Goal: Navigation & Orientation: Understand site structure

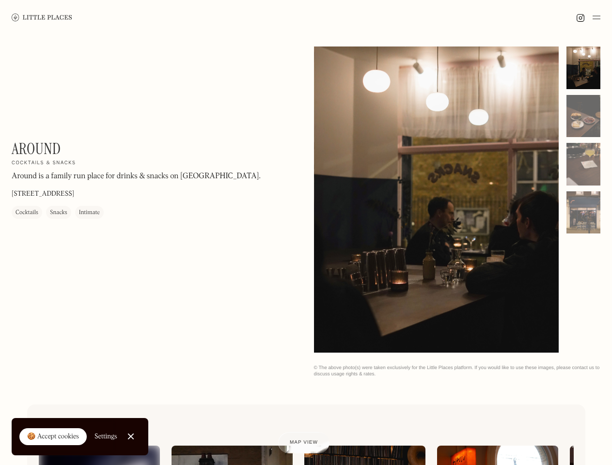
click at [596, 17] on img at bounding box center [596, 18] width 8 height 12
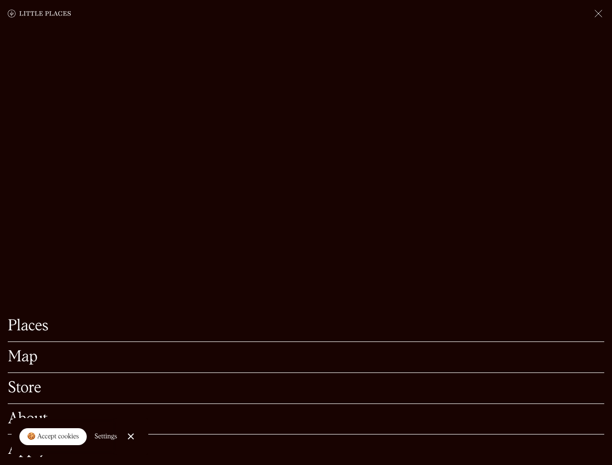
click at [53, 437] on div "🍪 Accept cookies" at bounding box center [53, 437] width 52 height 10
checkbox input "true"
click at [106, 436] on div "Settings" at bounding box center [105, 436] width 23 height 7
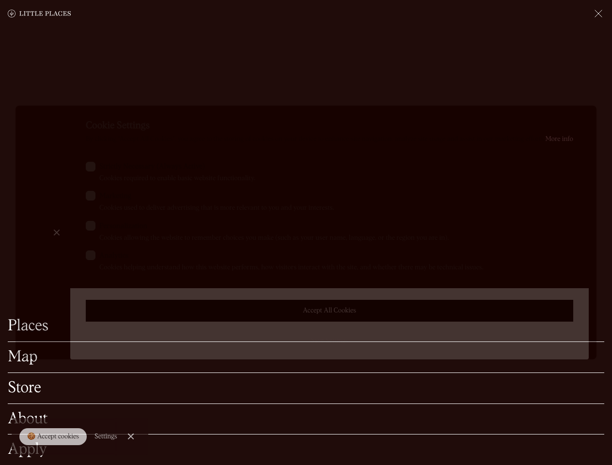
click at [131, 436] on div at bounding box center [306, 232] width 612 height 465
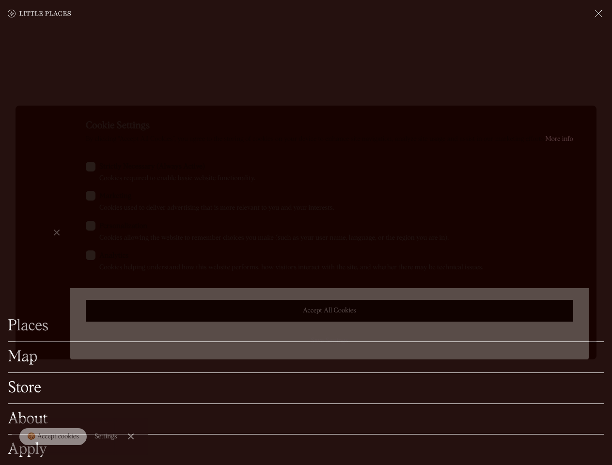
click at [436, 201] on label "Marketing Cookies used to deliver advertising that is more relevant to you and …" at bounding box center [329, 202] width 487 height 22
click at [106, 197] on input "Marketing Cookies used to deliver advertising that is more relevant to you and …" at bounding box center [102, 194] width 6 height 6
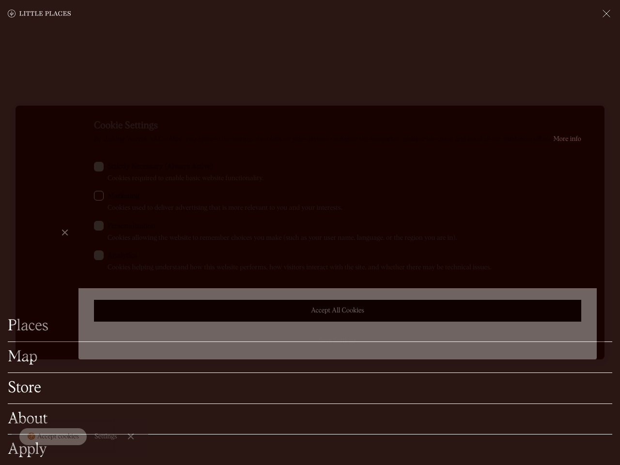
click at [436, 200] on label "Marketing Cookies used to deliver advertising that is more relevant to you and …" at bounding box center [337, 202] width 487 height 22
click at [114, 197] on input "Marketing Cookies used to deliver advertising that is more relevant to you and …" at bounding box center [111, 194] width 6 height 6
checkbox input "true"
click at [583, 68] on div at bounding box center [310, 232] width 620 height 465
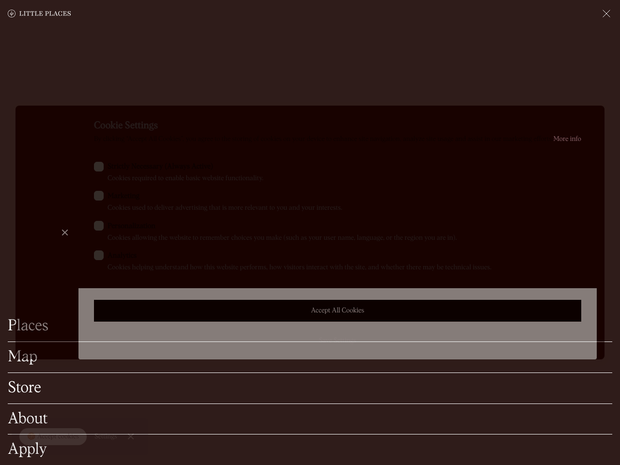
click at [583, 116] on div "Cookie Settings By clicking “Accept All Cookies”, you agree to the storing of c…" at bounding box center [337, 233] width 518 height 254
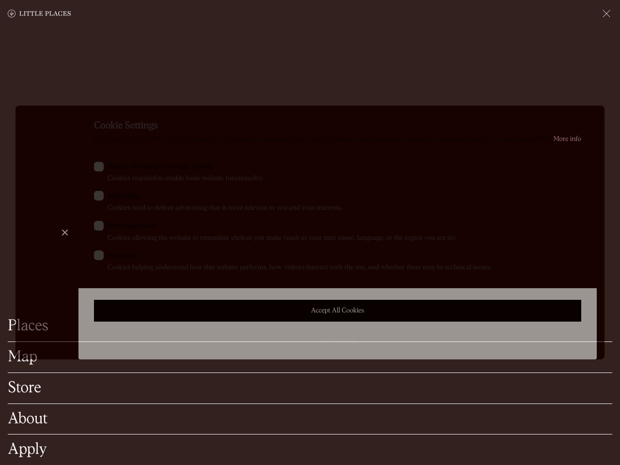
click at [583, 164] on div "Cookie Settings By clicking “Accept All Cookies”, you agree to the storing of c…" at bounding box center [337, 233] width 518 height 254
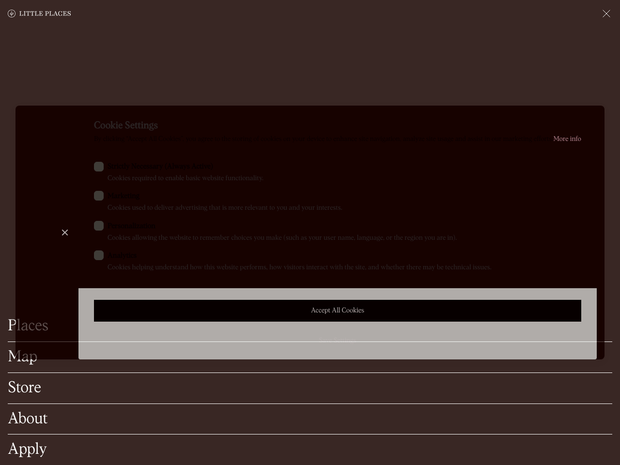
click at [583, 213] on div "Cookie Settings By clicking “Accept All Cookies”, you agree to the storing of c…" at bounding box center [337, 233] width 518 height 254
